Goal: Find contact information: Obtain details needed to contact an individual or organization

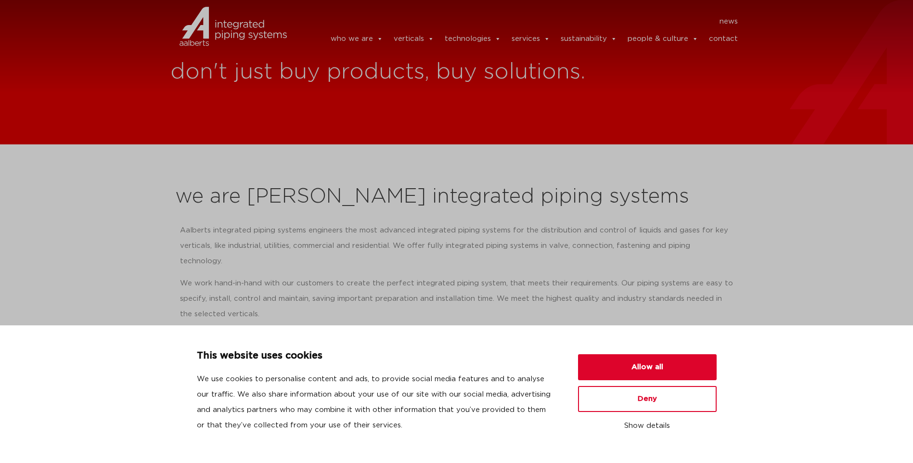
click at [727, 36] on link "contact" at bounding box center [723, 38] width 29 height 19
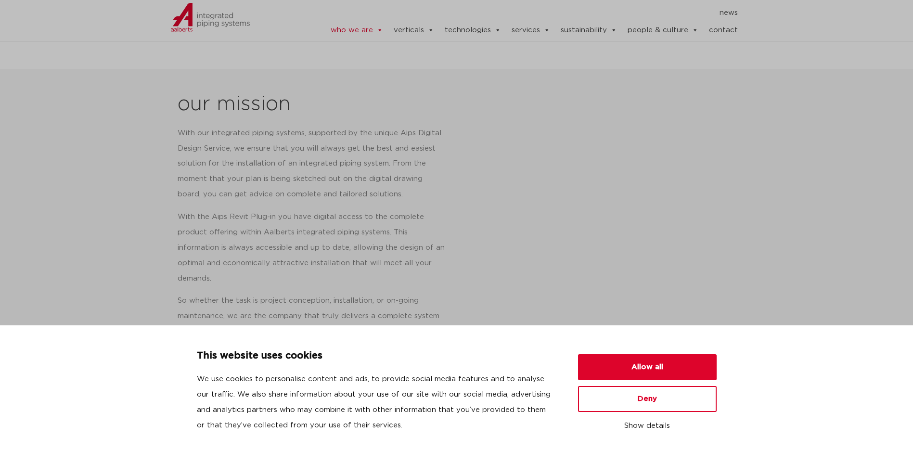
scroll to position [433, 0]
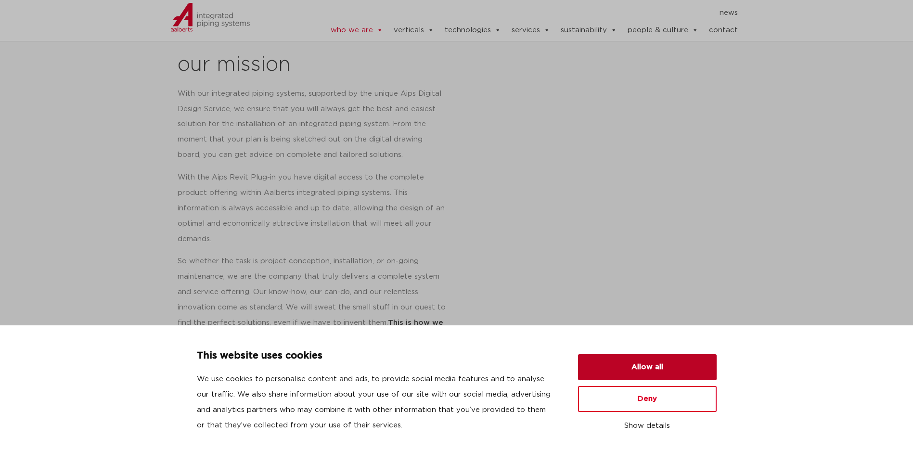
click at [653, 366] on button "Allow all" at bounding box center [647, 367] width 139 height 26
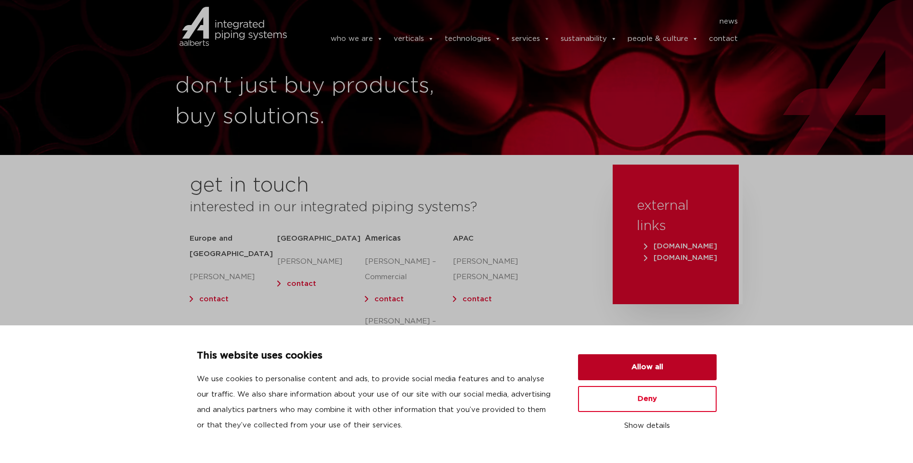
click at [626, 371] on button "Allow all" at bounding box center [647, 367] width 139 height 26
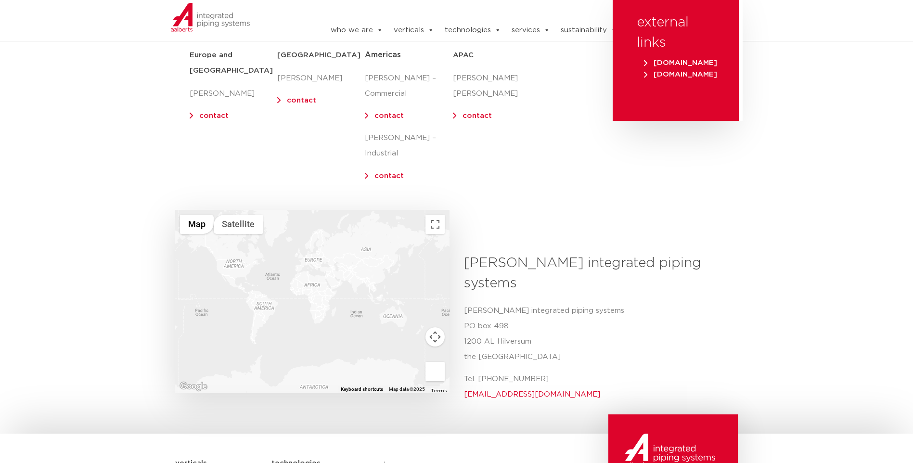
scroll to position [144, 0]
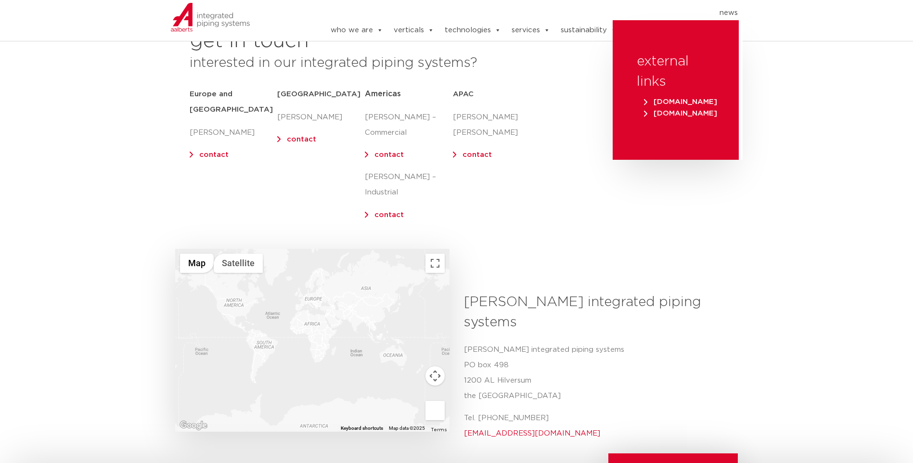
click at [384, 95] on span "Americas" at bounding box center [383, 94] width 36 height 8
click at [381, 157] on link "contact" at bounding box center [389, 154] width 29 height 7
click at [228, 293] on div at bounding box center [312, 340] width 274 height 183
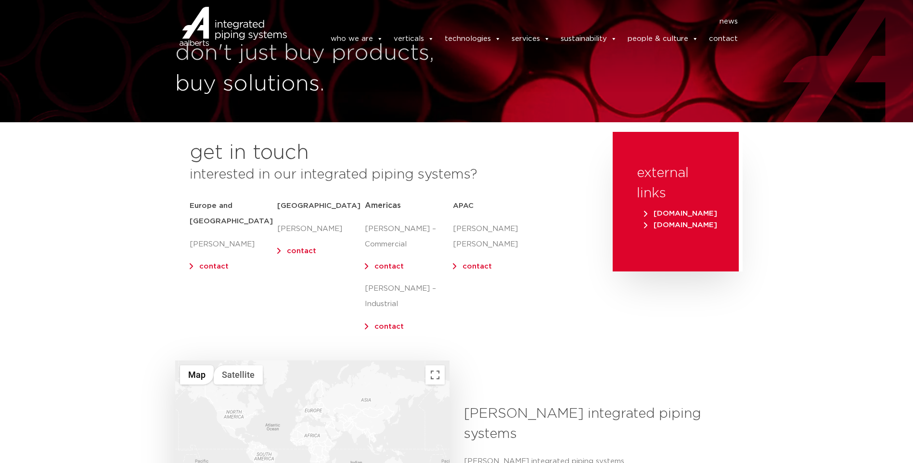
scroll to position [0, 0]
